Goal: Task Accomplishment & Management: Manage account settings

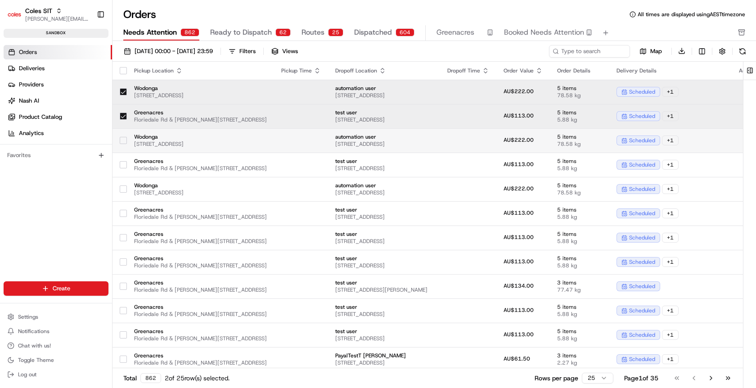
click at [126, 137] on button "button" at bounding box center [123, 140] width 7 height 7
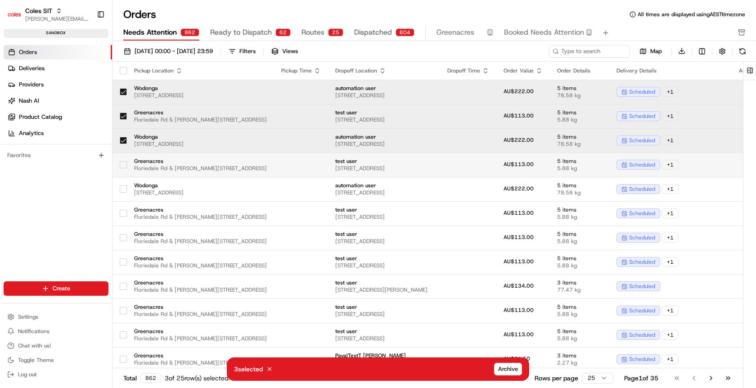
click at [121, 165] on button "button" at bounding box center [123, 164] width 7 height 7
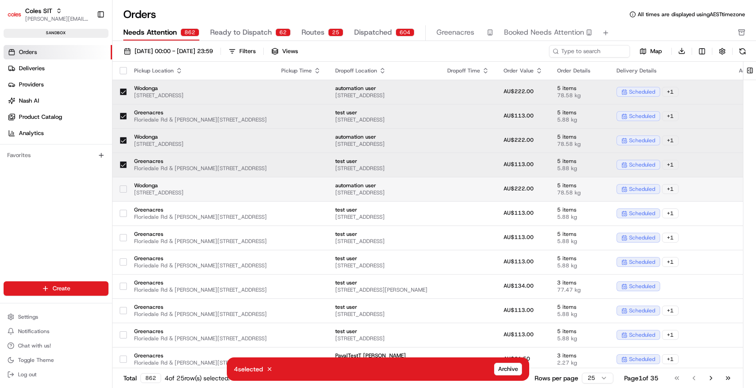
click at [127, 195] on td "Wodonga [STREET_ADDRESS]" at bounding box center [200, 189] width 147 height 24
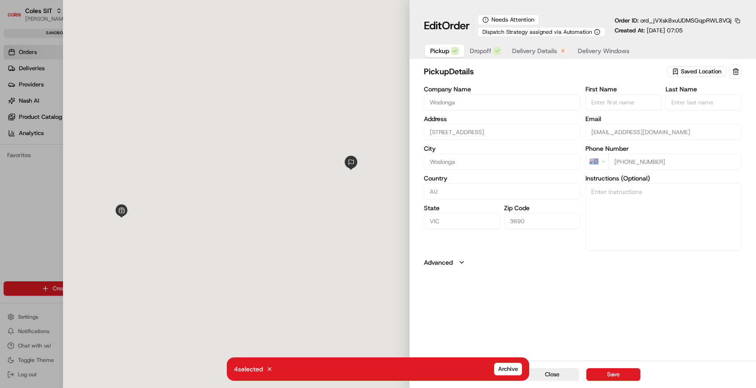
type input "+1"
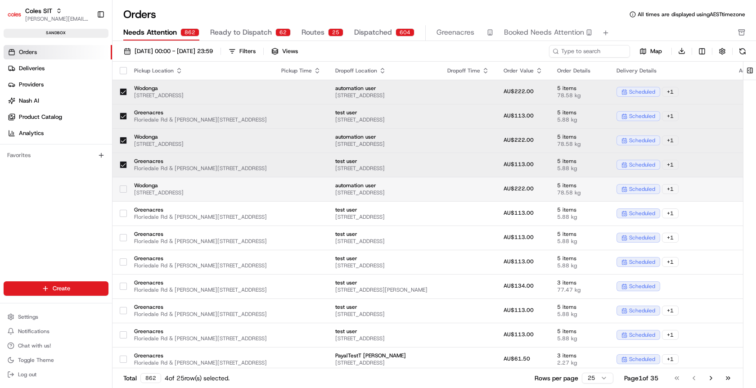
click at [124, 182] on div at bounding box center [123, 189] width 7 height 14
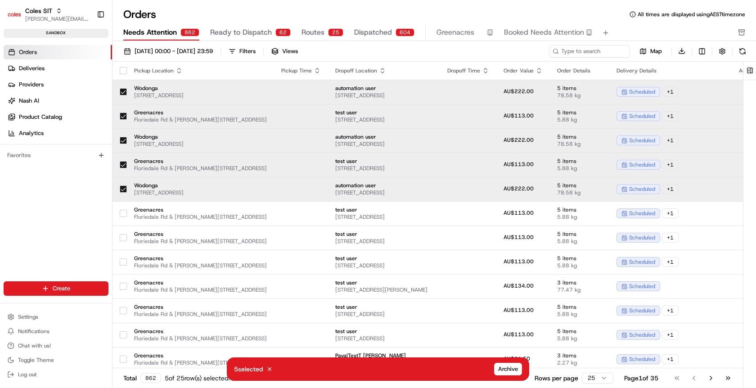
click at [550, 120] on td "AU$113.00" at bounding box center [524, 116] width 54 height 24
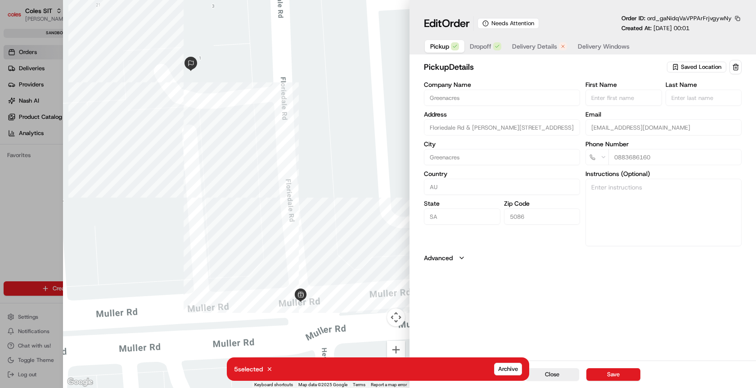
type input "+1"
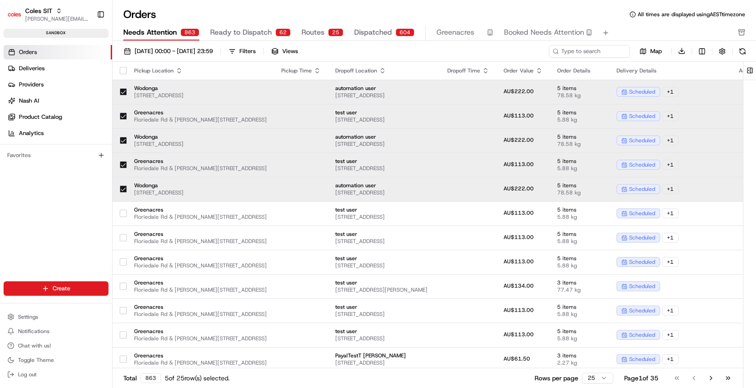
click at [550, 148] on td "AU$222.00" at bounding box center [524, 140] width 54 height 24
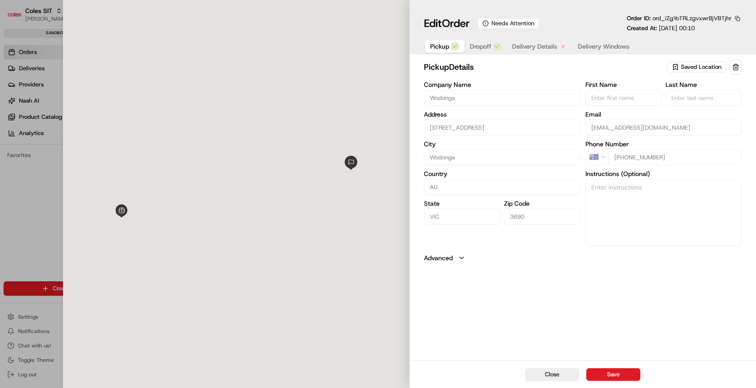
type input "+1"
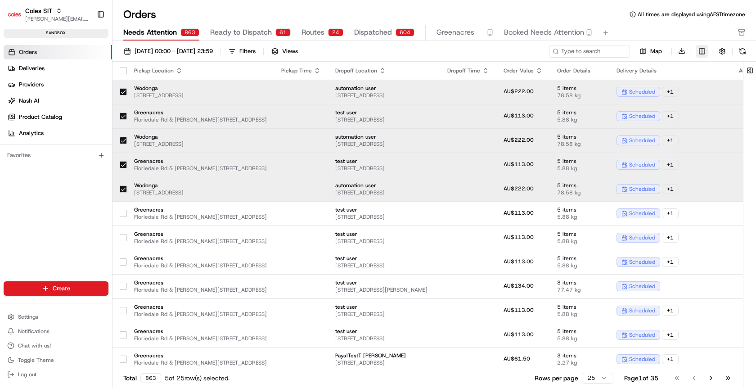
click at [706, 52] on html "Coles SIT [PERSON_NAME][EMAIL_ADDRESS][DOMAIN_NAME] Toggle Sidebar sandbox Orde…" at bounding box center [378, 194] width 756 height 388
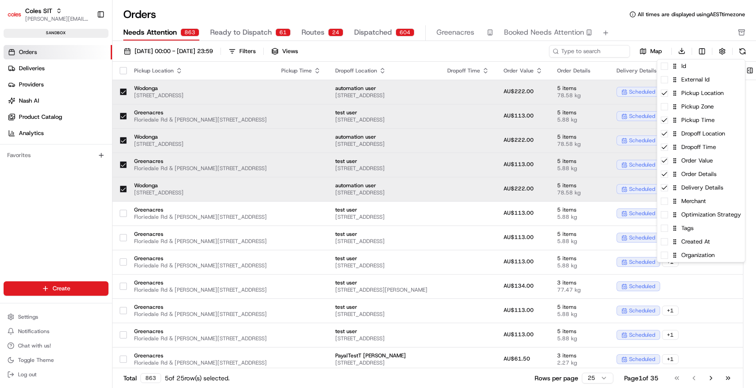
click at [573, 12] on html "Coles SIT [PERSON_NAME][EMAIL_ADDRESS][DOMAIN_NAME] Toggle Sidebar sandbox Orde…" at bounding box center [378, 194] width 756 height 388
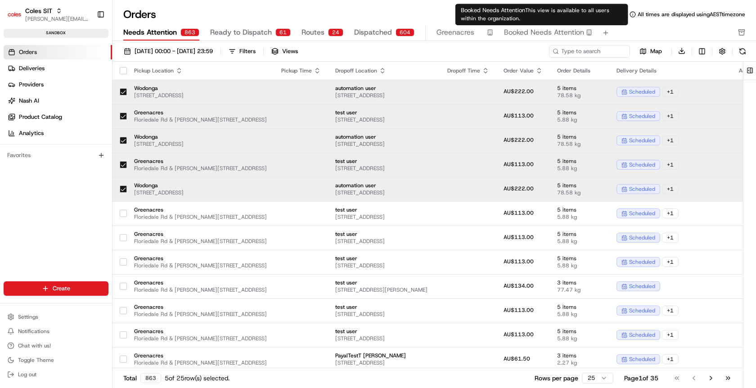
click at [554, 37] on span "Booked Needs Attention" at bounding box center [544, 32] width 80 height 11
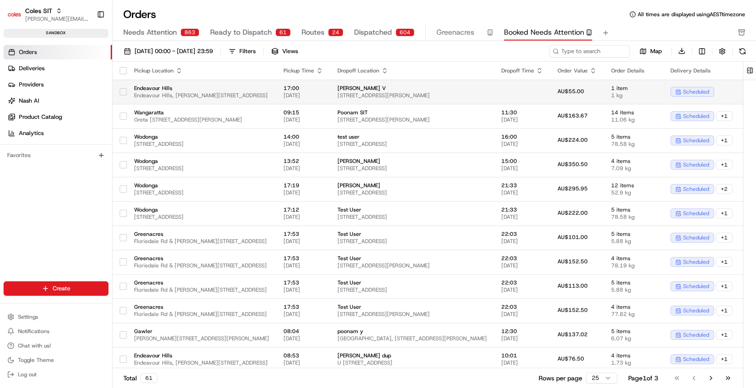
click at [244, 86] on span "Endeavour Hills" at bounding box center [201, 88] width 135 height 7
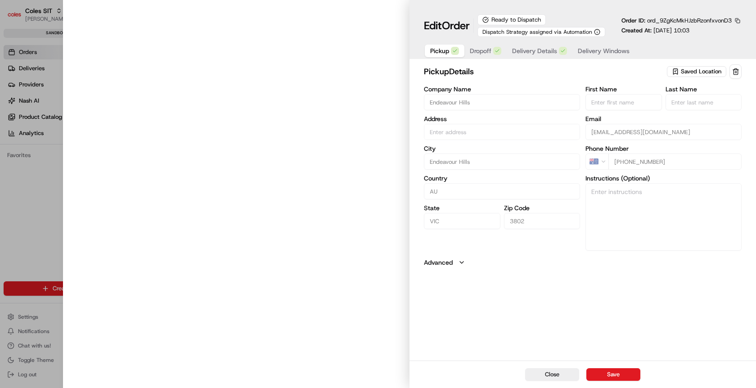
type input "Endeavour Hills, [PERSON_NAME][STREET_ADDRESS]"
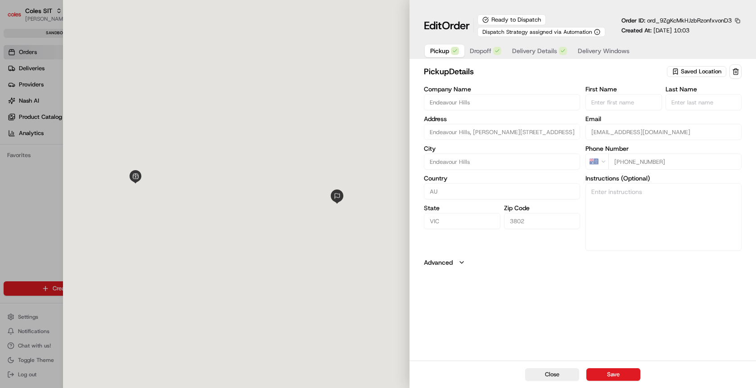
type input "+1"
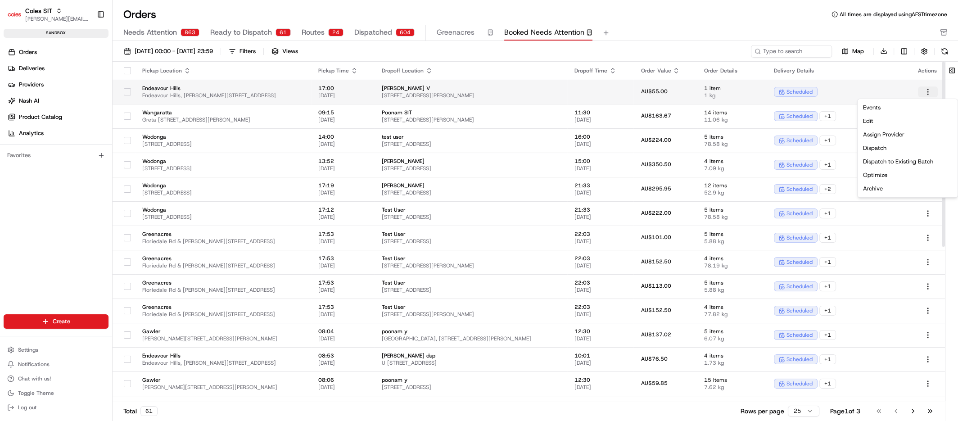
click at [756, 93] on html "Coles SIT [PERSON_NAME][EMAIL_ADDRESS][DOMAIN_NAME] Toggle Sidebar sandbox Orde…" at bounding box center [479, 210] width 958 height 421
click at [125, 92] on button "button" at bounding box center [127, 91] width 7 height 7
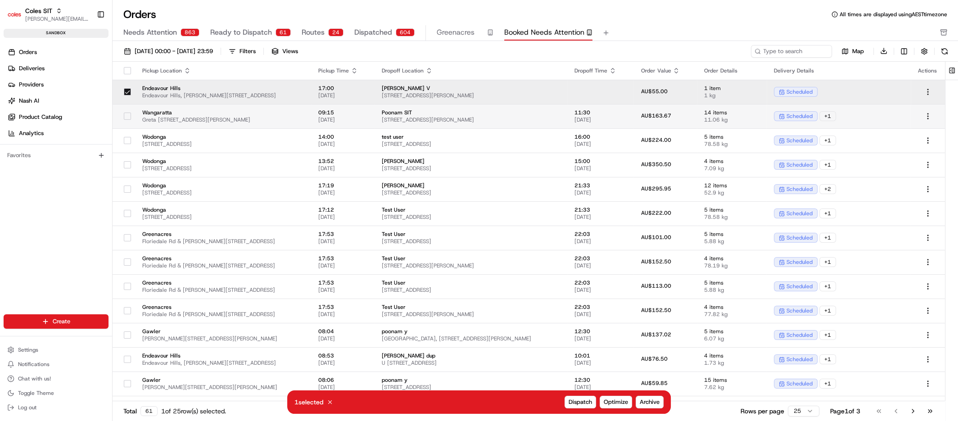
click at [128, 116] on button "button" at bounding box center [127, 116] width 7 height 7
click at [130, 135] on div at bounding box center [127, 140] width 15 height 14
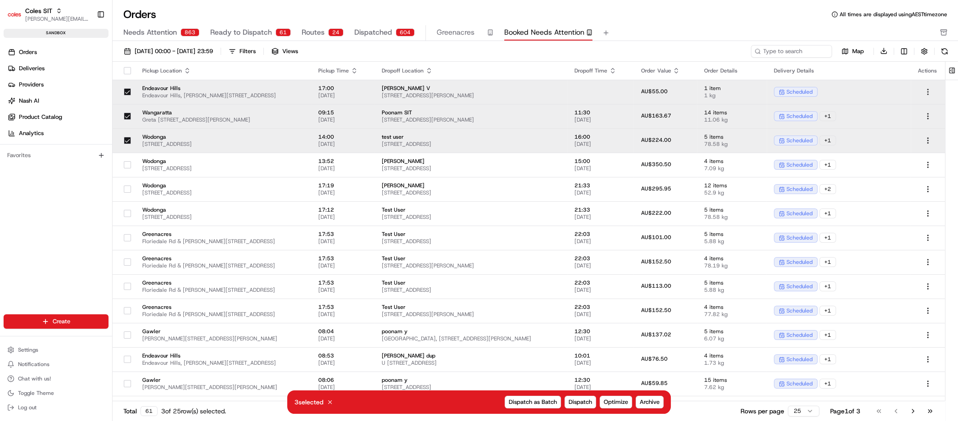
click at [756, 93] on html "Coles SIT [PERSON_NAME][EMAIL_ADDRESS][DOMAIN_NAME] Toggle Sidebar sandbox Orde…" at bounding box center [479, 210] width 958 height 421
click at [756, 175] on div "Optimize" at bounding box center [908, 175] width 96 height 14
click at [756, 120] on div "Edit" at bounding box center [908, 121] width 96 height 14
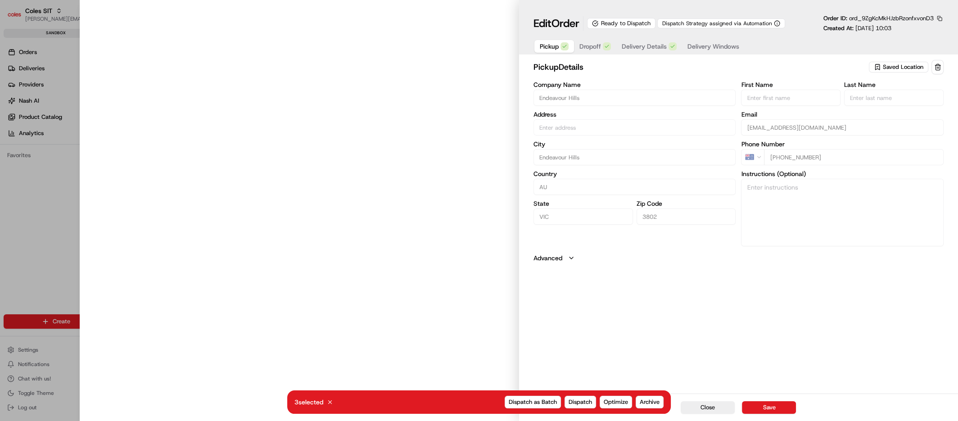
type input "Endeavour Hills, [PERSON_NAME][STREET_ADDRESS]"
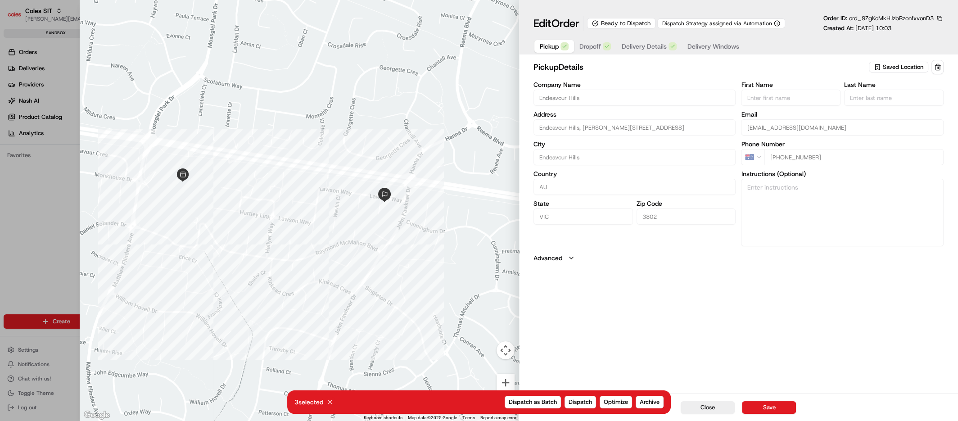
click at [703, 49] on span "Delivery Windows" at bounding box center [714, 46] width 52 height 9
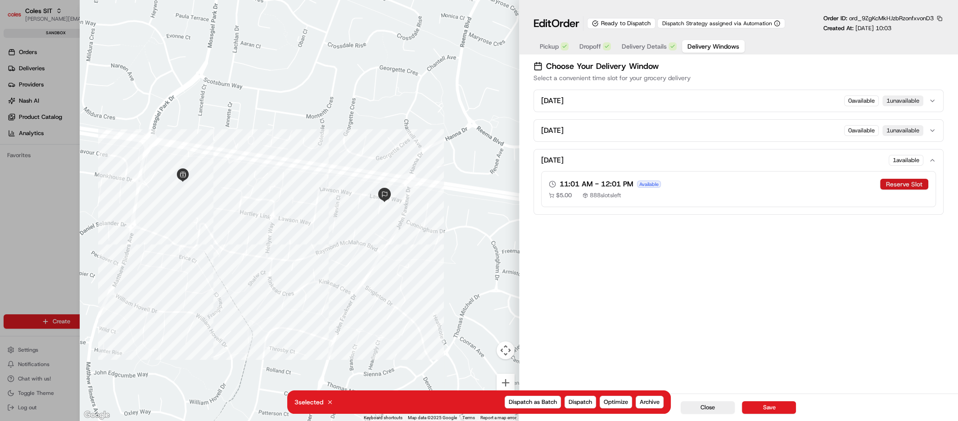
click at [756, 183] on button "Reserve Slot" at bounding box center [904, 184] width 48 height 11
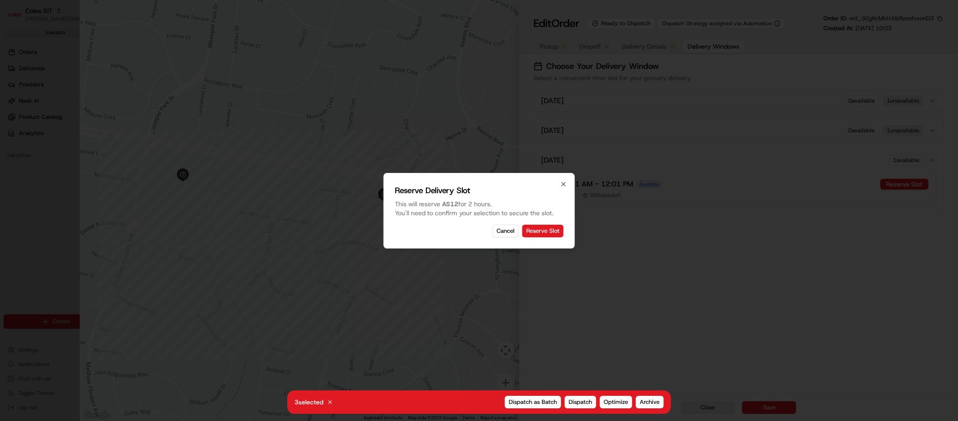
click at [550, 234] on button "Reserve Slot" at bounding box center [542, 231] width 41 height 13
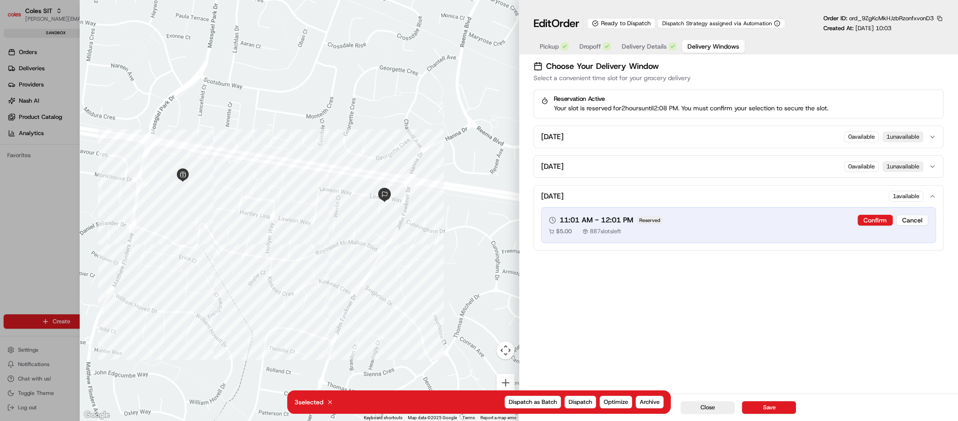
click at [727, 388] on div "Choose Your Delivery Window Select a convenient time slot for your grocery deli…" at bounding box center [738, 225] width 439 height 335
click at [711, 388] on button "Close" at bounding box center [708, 407] width 54 height 13
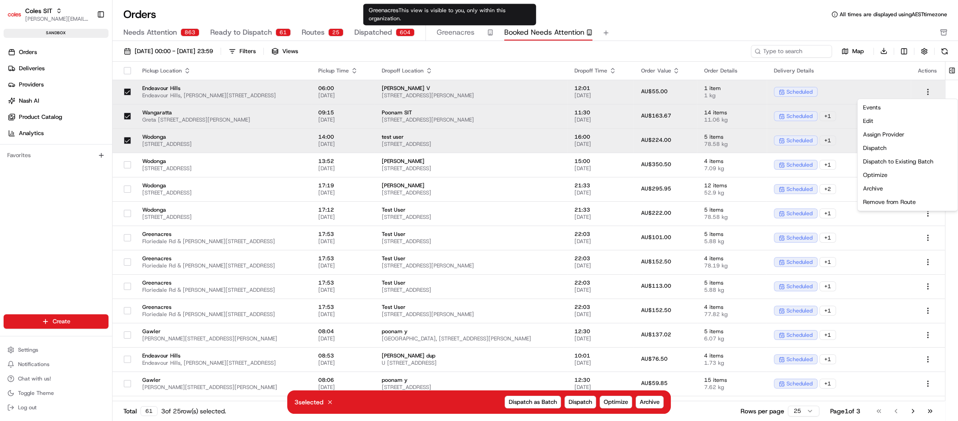
click at [372, 1] on div "Orders All times are displayed using AEST timezone Needs Attention 863 Ready to…" at bounding box center [536, 210] width 846 height 421
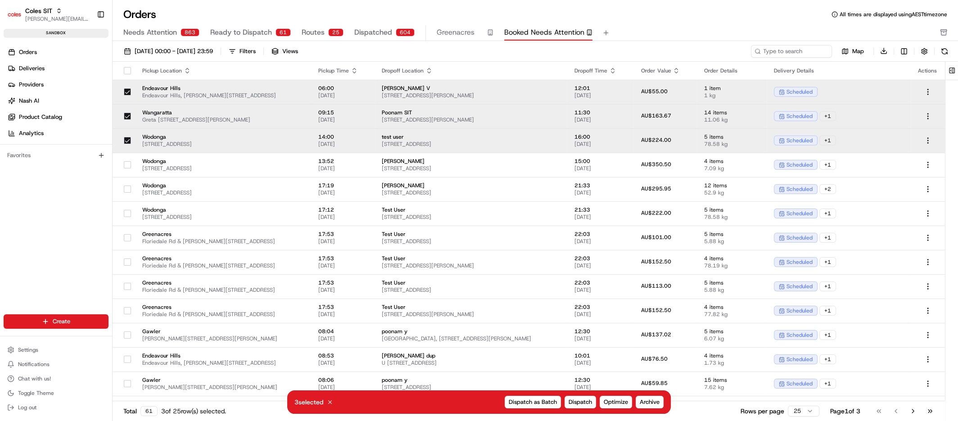
click at [169, 30] on span "Needs Attention" at bounding box center [150, 32] width 54 height 11
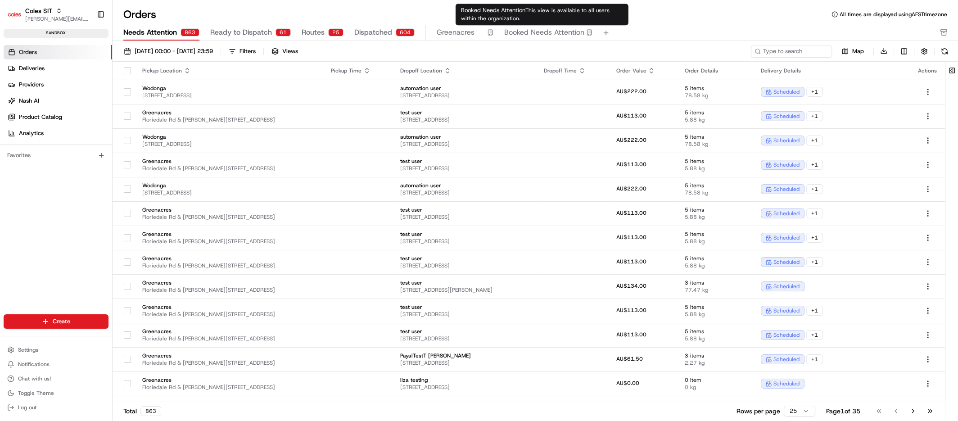
click at [537, 27] on button "Booked Needs Attention" at bounding box center [548, 32] width 88 height 15
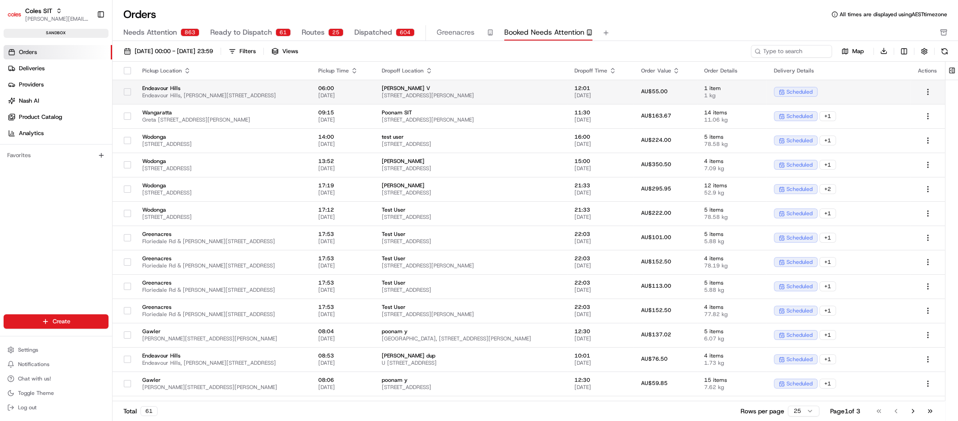
click at [127, 94] on button "button" at bounding box center [127, 91] width 7 height 7
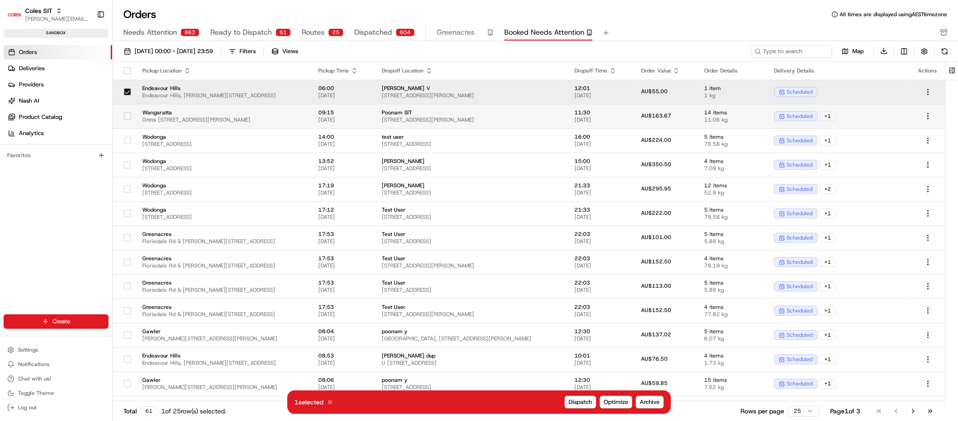
drag, startPoint x: 128, startPoint y: 113, endPoint x: 129, endPoint y: 125, distance: 11.7
click at [128, 113] on button "button" at bounding box center [127, 116] width 7 height 7
click at [127, 139] on button "button" at bounding box center [127, 140] width 7 height 7
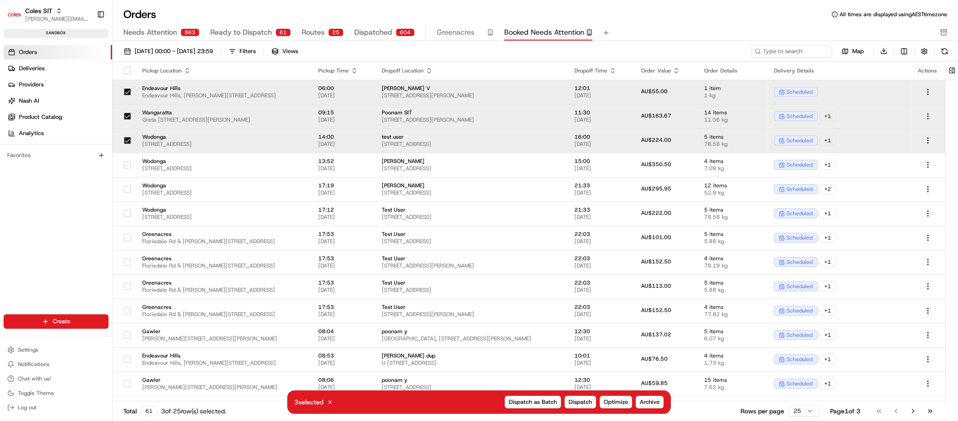
click at [162, 29] on span "Needs Attention" at bounding box center [150, 32] width 54 height 11
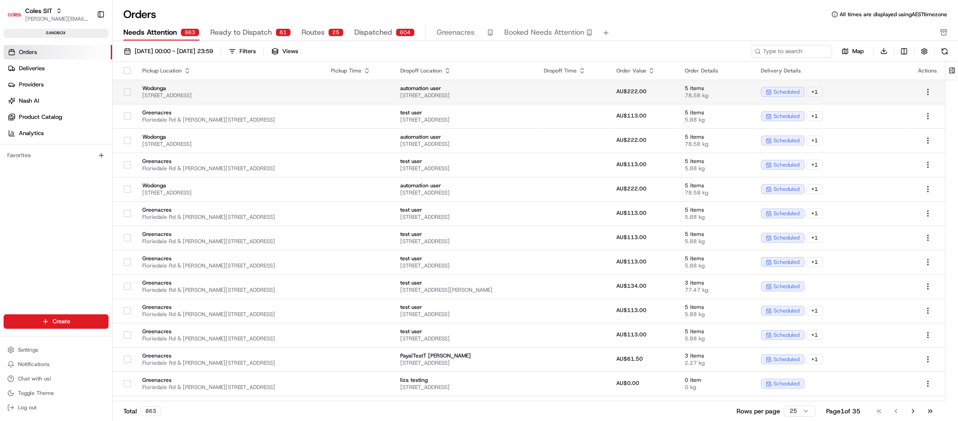
click at [126, 91] on button "button" at bounding box center [127, 91] width 7 height 7
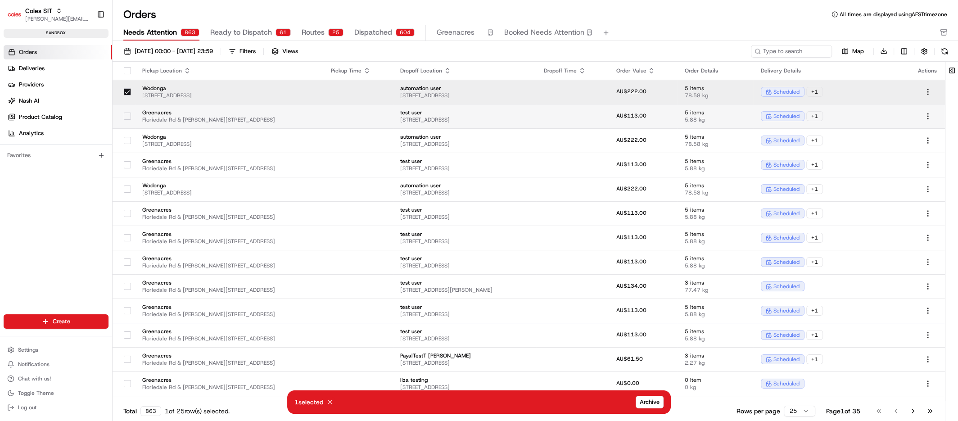
click at [124, 122] on div at bounding box center [127, 116] width 15 height 14
click at [122, 142] on div at bounding box center [127, 140] width 15 height 14
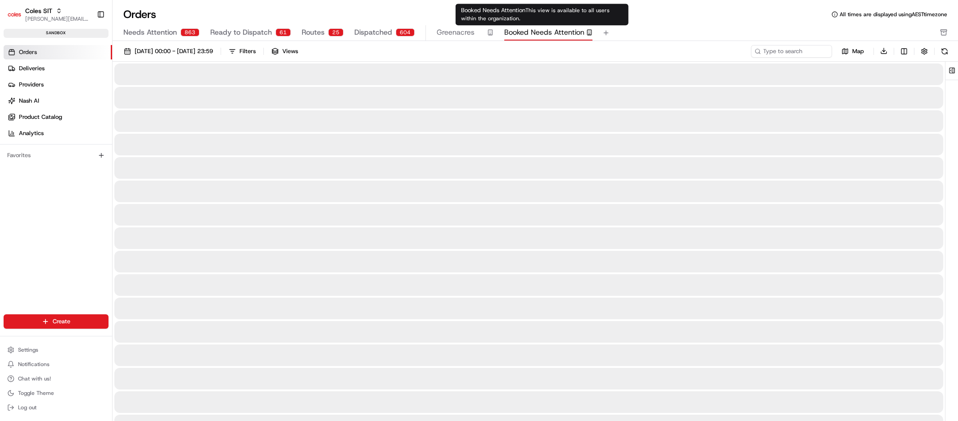
click at [550, 34] on span "Booked Needs Attention" at bounding box center [544, 32] width 80 height 11
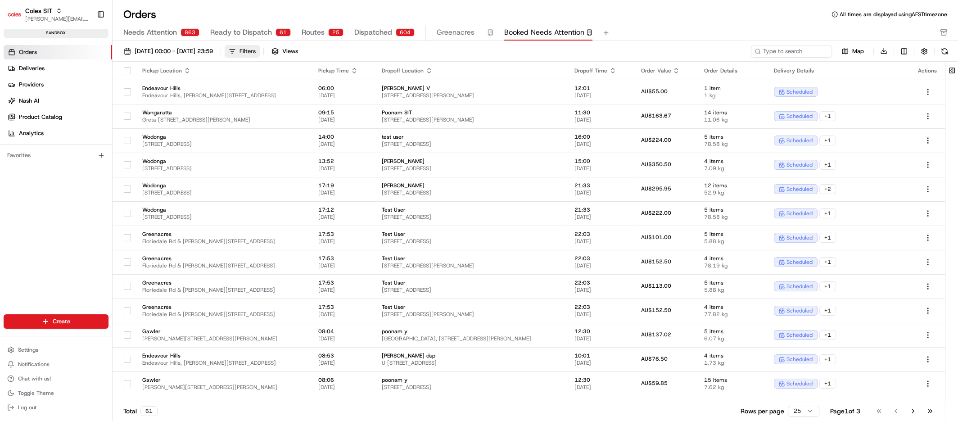
click at [260, 54] on button "Filters" at bounding box center [242, 51] width 35 height 13
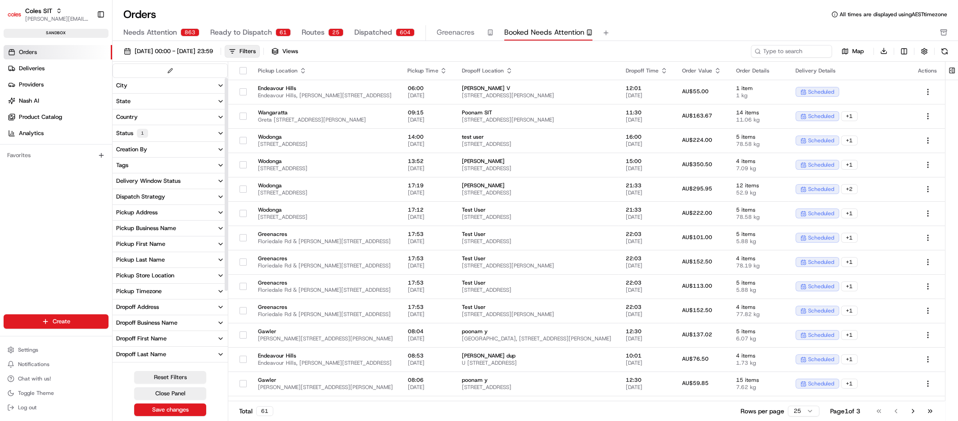
click at [207, 129] on button "Status 1" at bounding box center [170, 133] width 115 height 16
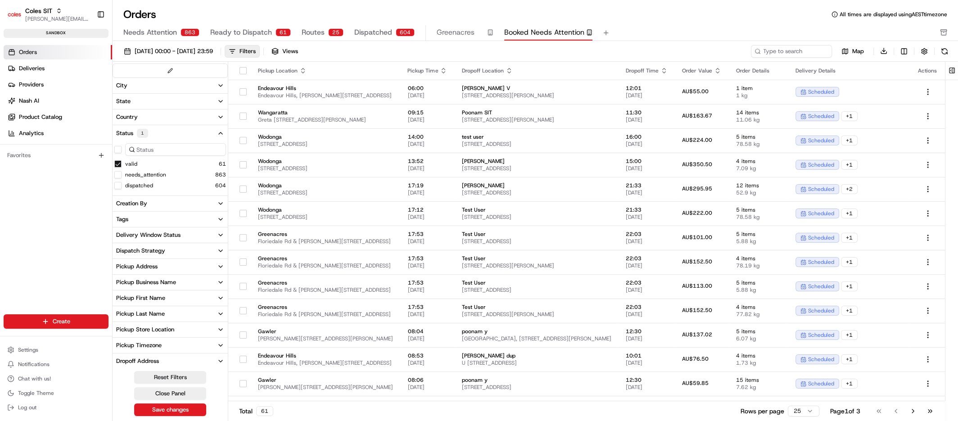
click at [207, 131] on button "Status 1" at bounding box center [170, 133] width 115 height 16
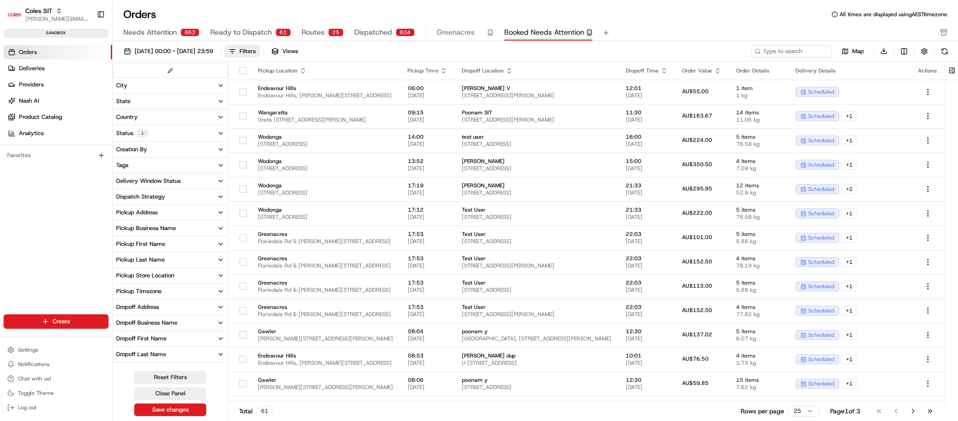
click at [207, 131] on button "Status 1" at bounding box center [170, 133] width 115 height 16
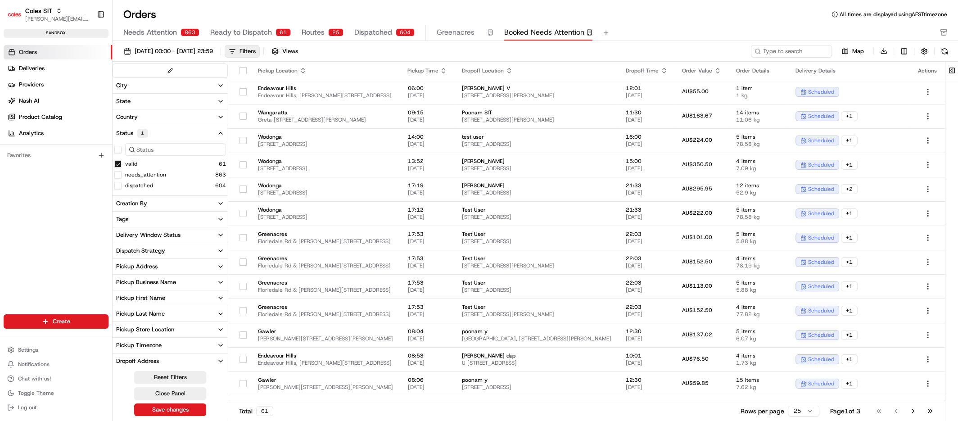
click at [118, 163] on button "valid" at bounding box center [117, 163] width 7 height 7
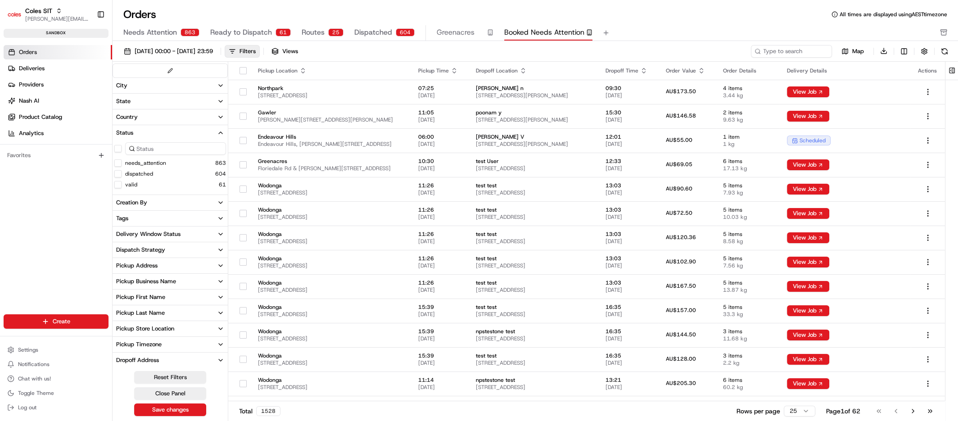
click at [120, 164] on button "needs_attention" at bounding box center [117, 162] width 7 height 7
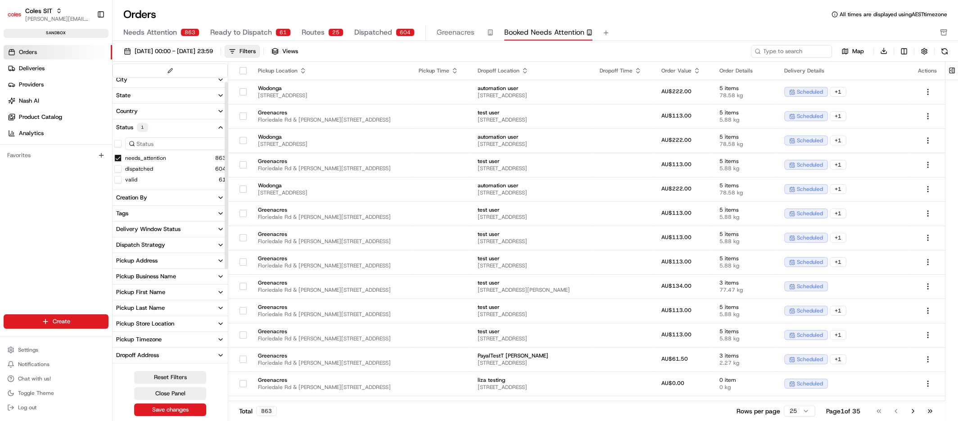
scroll to position [14, 0]
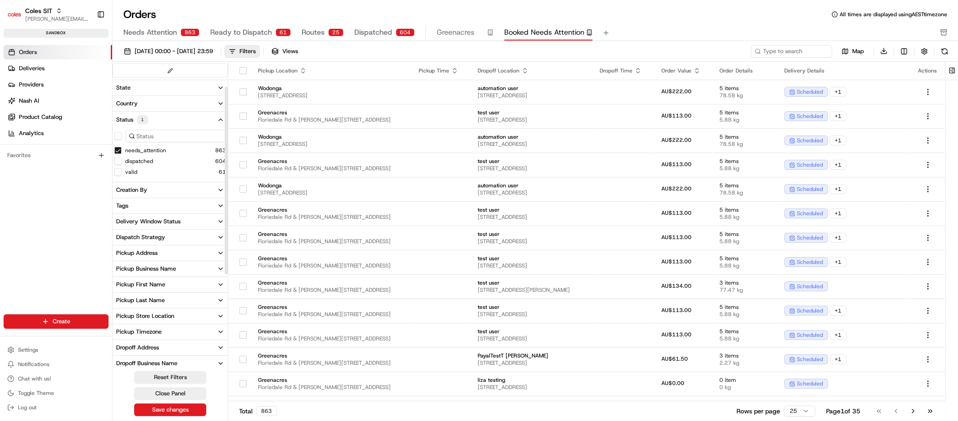
click at [212, 219] on button "Delivery Window Status" at bounding box center [170, 221] width 115 height 15
click at [119, 271] on button "Confirmed" at bounding box center [117, 273] width 7 height 7
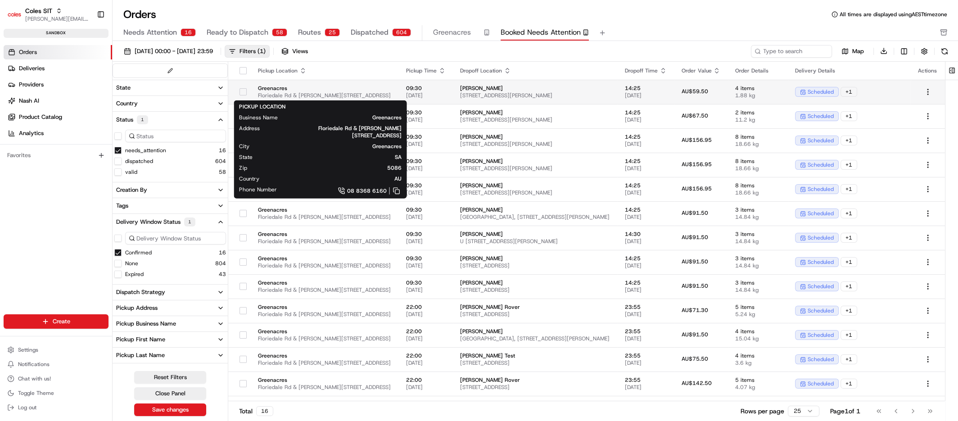
click at [242, 94] on button "button" at bounding box center [243, 91] width 7 height 7
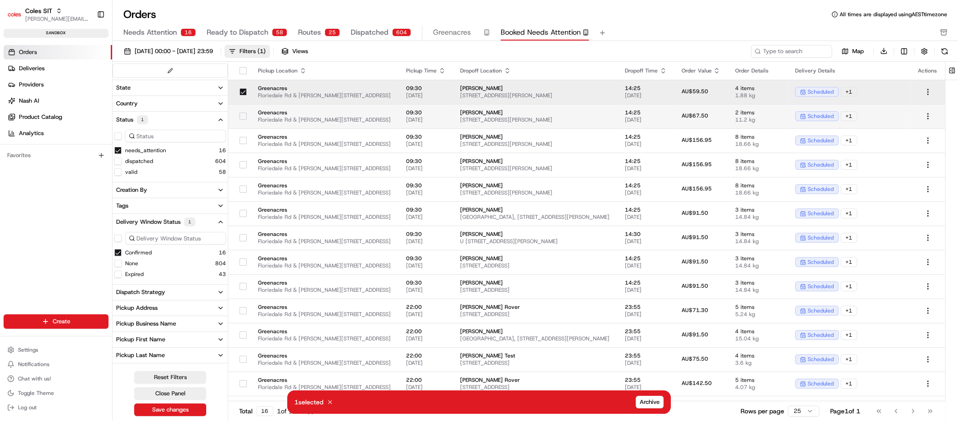
click at [240, 114] on button "button" at bounding box center [243, 116] width 7 height 7
click at [240, 141] on button "button" at bounding box center [243, 140] width 7 height 7
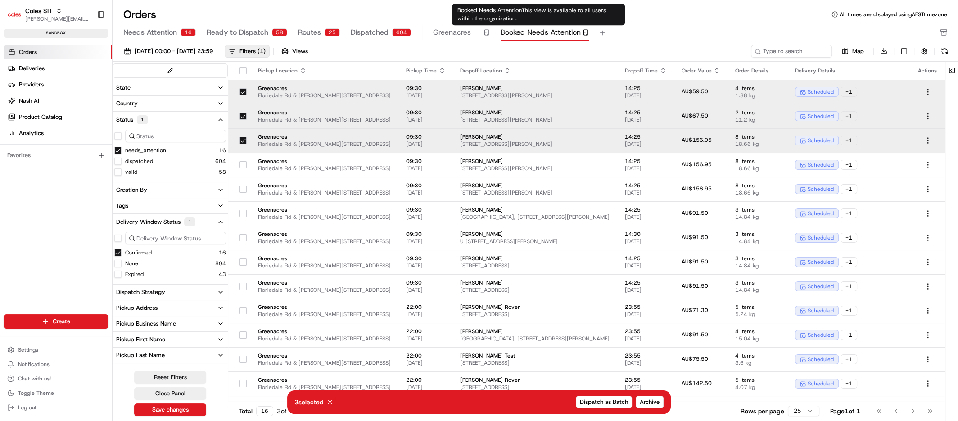
click at [528, 34] on span "Booked Needs Attention" at bounding box center [541, 32] width 80 height 11
